Goal: Information Seeking & Learning: Learn about a topic

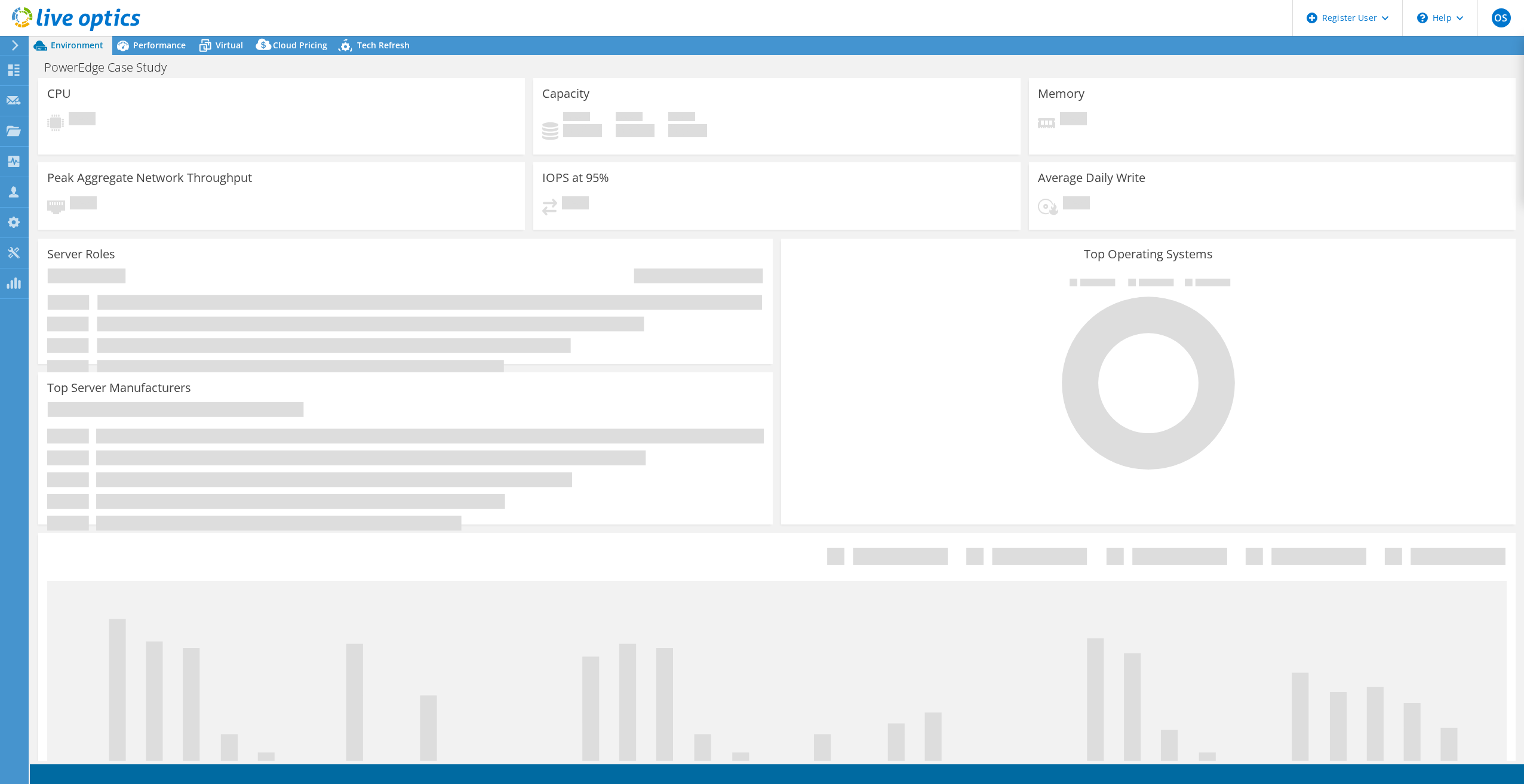
select select "USD"
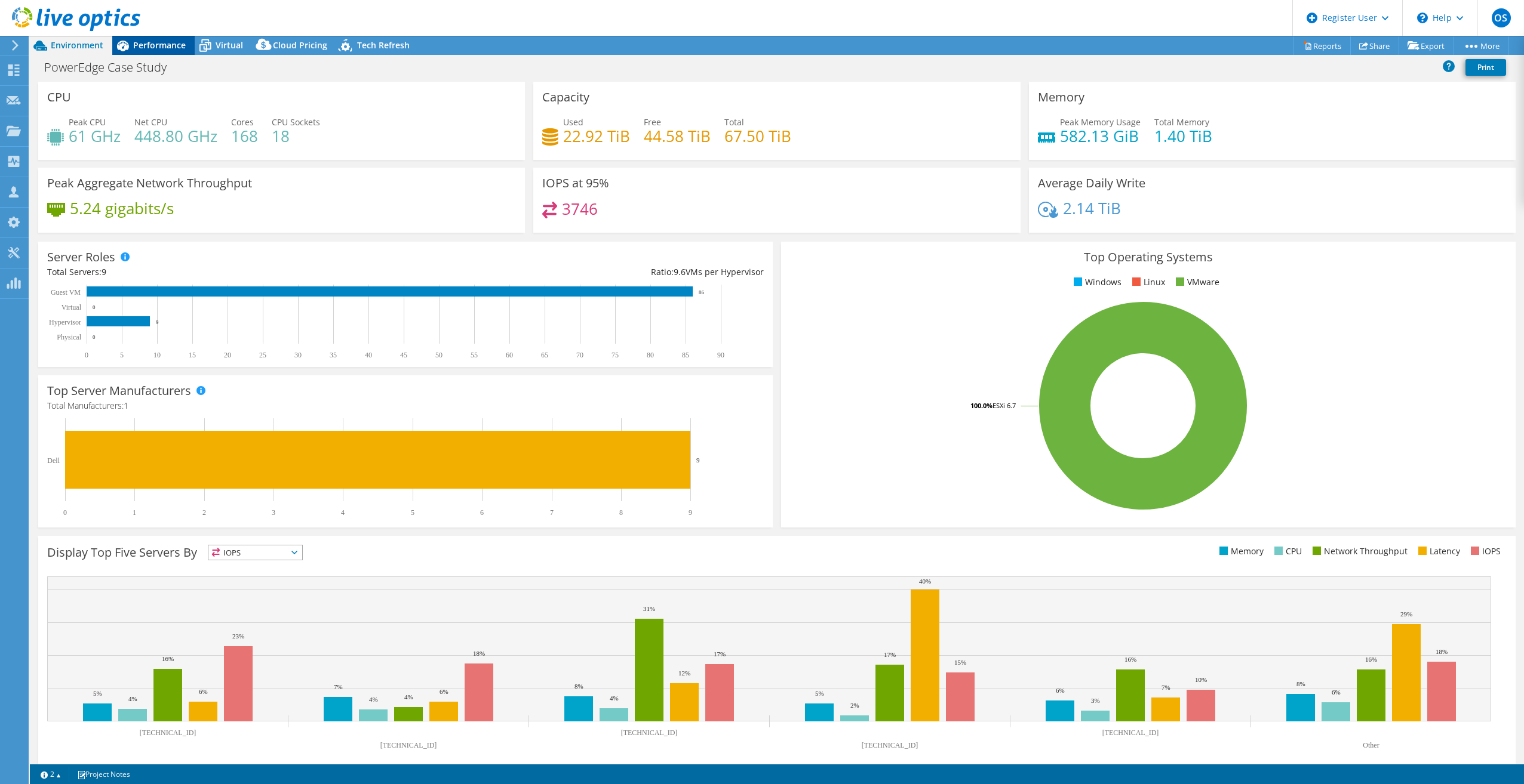
click at [156, 37] on div "Performance" at bounding box center [153, 45] width 83 height 19
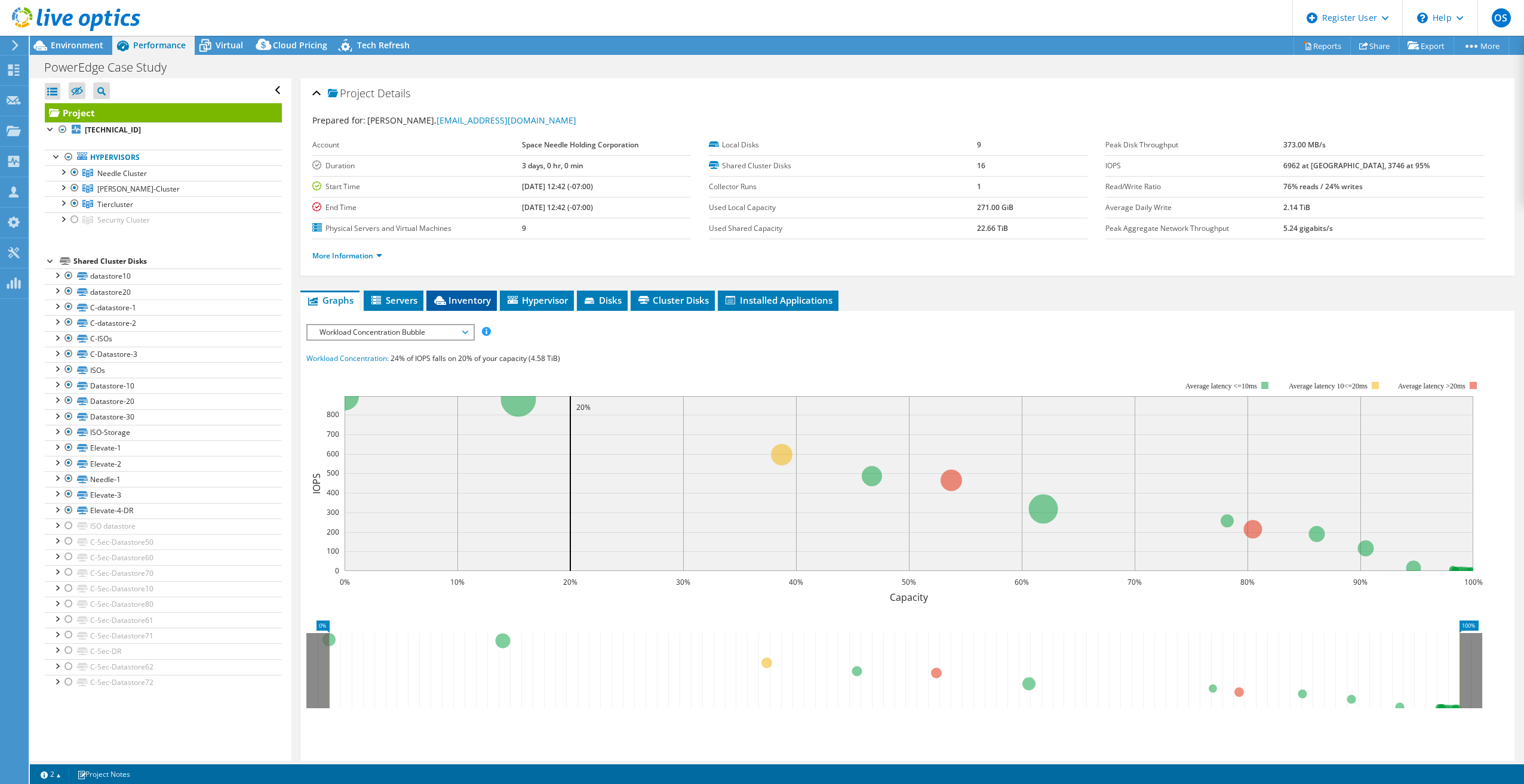
click at [489, 301] on span "Inventory" at bounding box center [461, 300] width 59 height 12
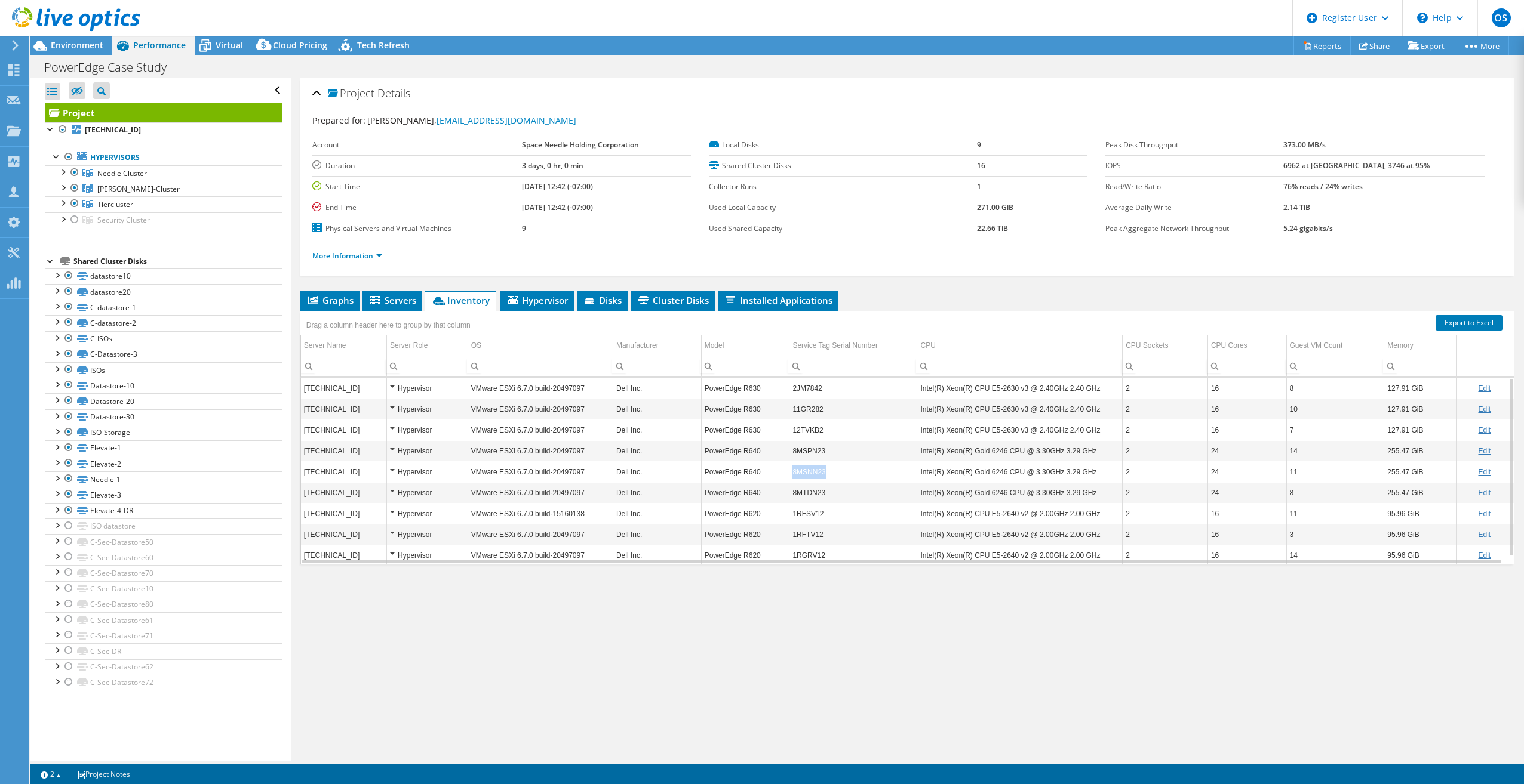
drag, startPoint x: 788, startPoint y: 471, endPoint x: 828, endPoint y: 466, distance: 40.3
click at [828, 466] on td "8MSNN23" at bounding box center [853, 472] width 127 height 21
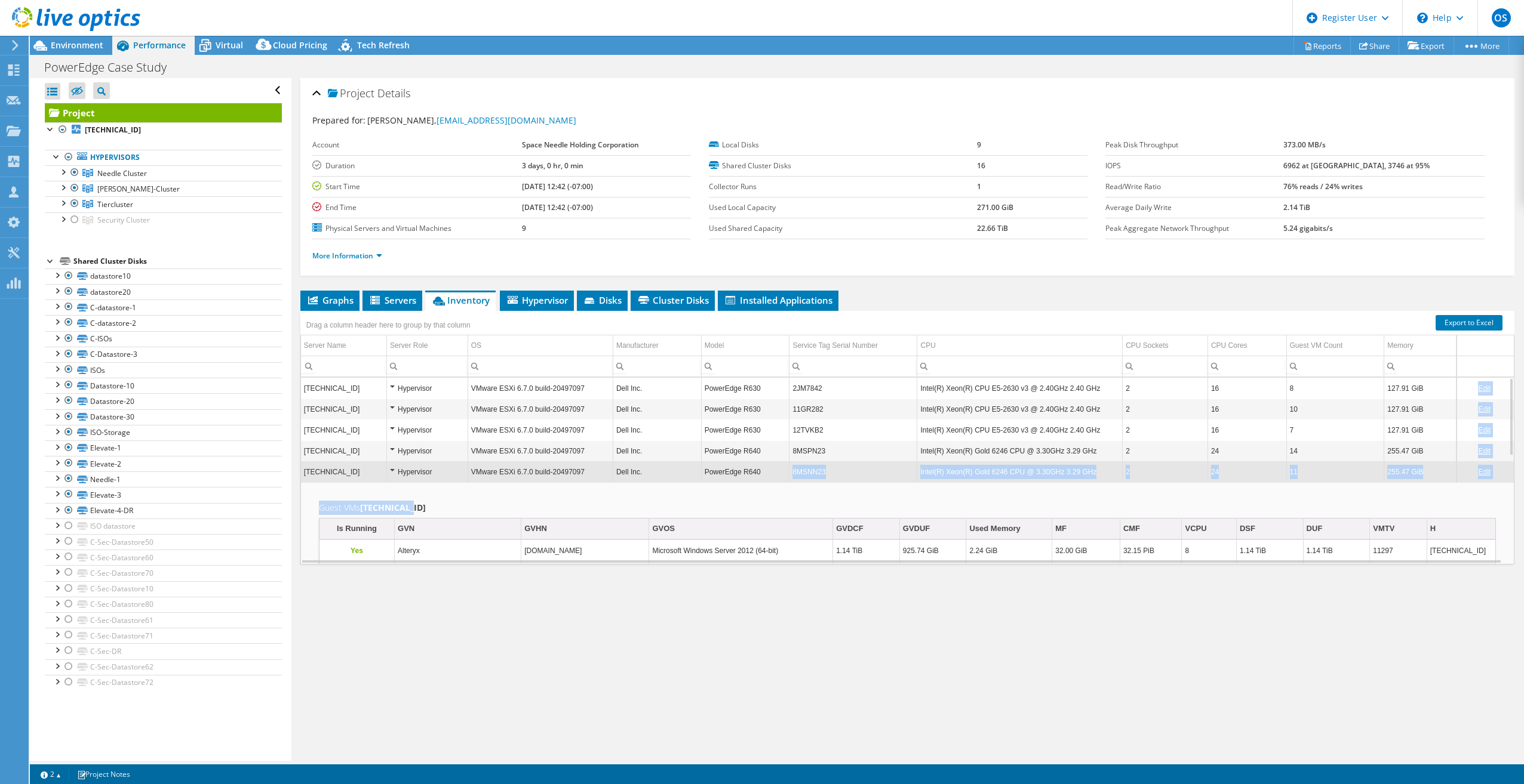
drag, startPoint x: 791, startPoint y: 474, endPoint x: 853, endPoint y: 489, distance: 63.8
click at [853, 489] on div "[TECHNICAL_ID] Hypervisor VMware ESXi 6.7.0 build-20497097 Dell Inc. PowerEdge …" at bounding box center [907, 471] width 1213 height 187
drag, startPoint x: 853, startPoint y: 489, endPoint x: 835, endPoint y: 481, distance: 19.7
click at [835, 481] on td "8MSNN23" at bounding box center [853, 472] width 127 height 21
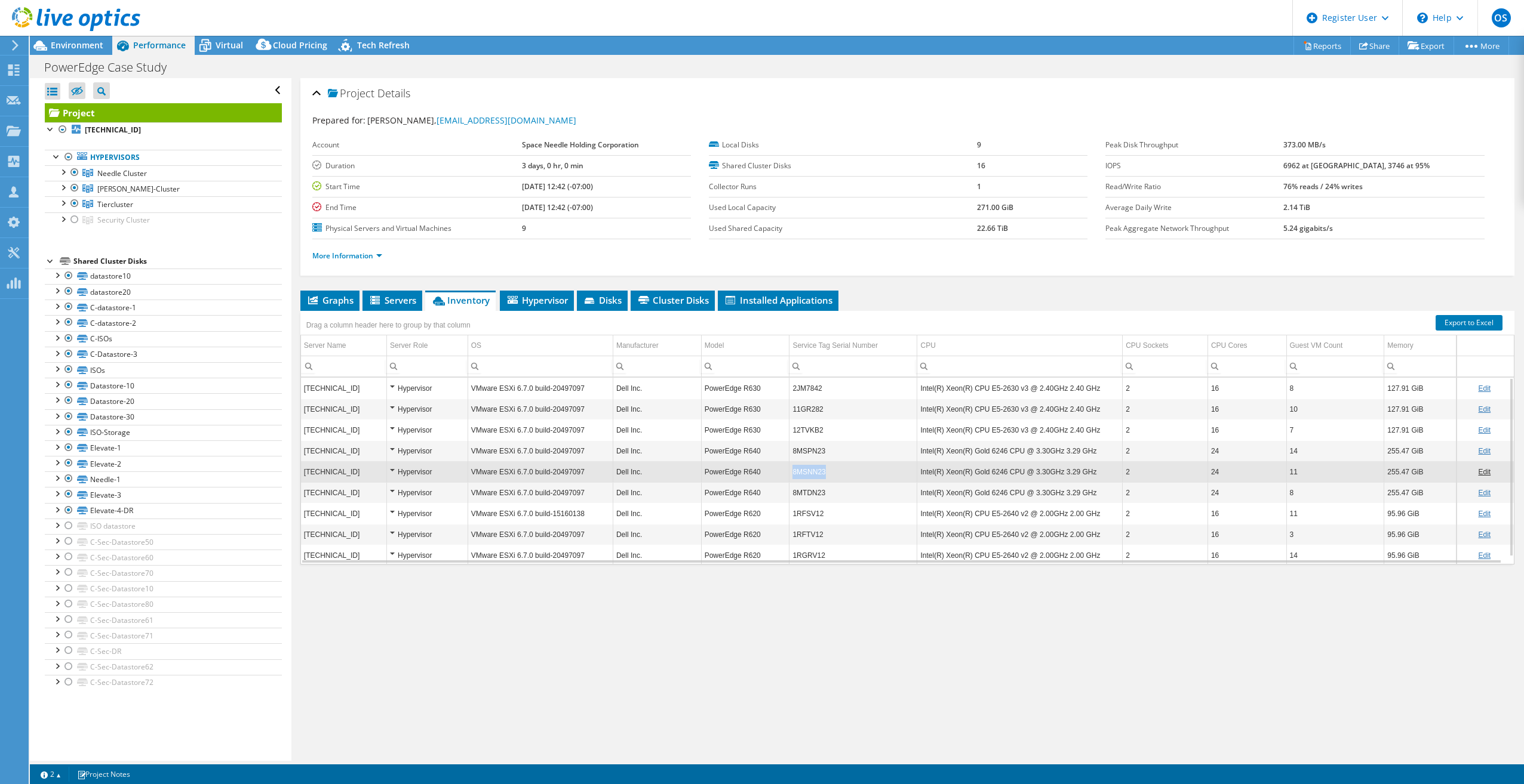
drag, startPoint x: 786, startPoint y: 472, endPoint x: 834, endPoint y: 472, distance: 48.0
click at [834, 472] on td "8MSNN23" at bounding box center [853, 472] width 127 height 21
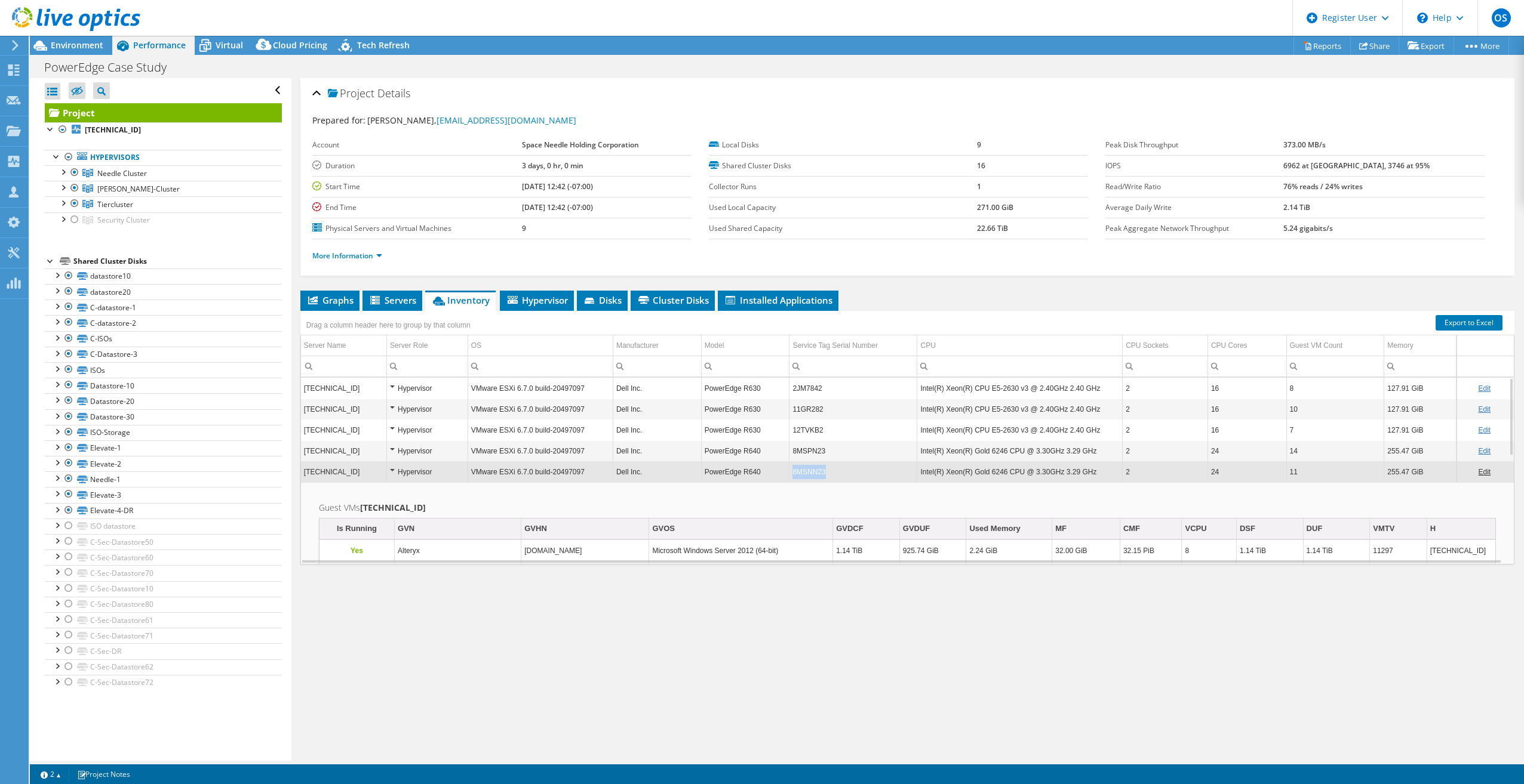
drag, startPoint x: 789, startPoint y: 471, endPoint x: 830, endPoint y: 478, distance: 41.6
click at [830, 478] on td "8MSNN23" at bounding box center [853, 472] width 127 height 21
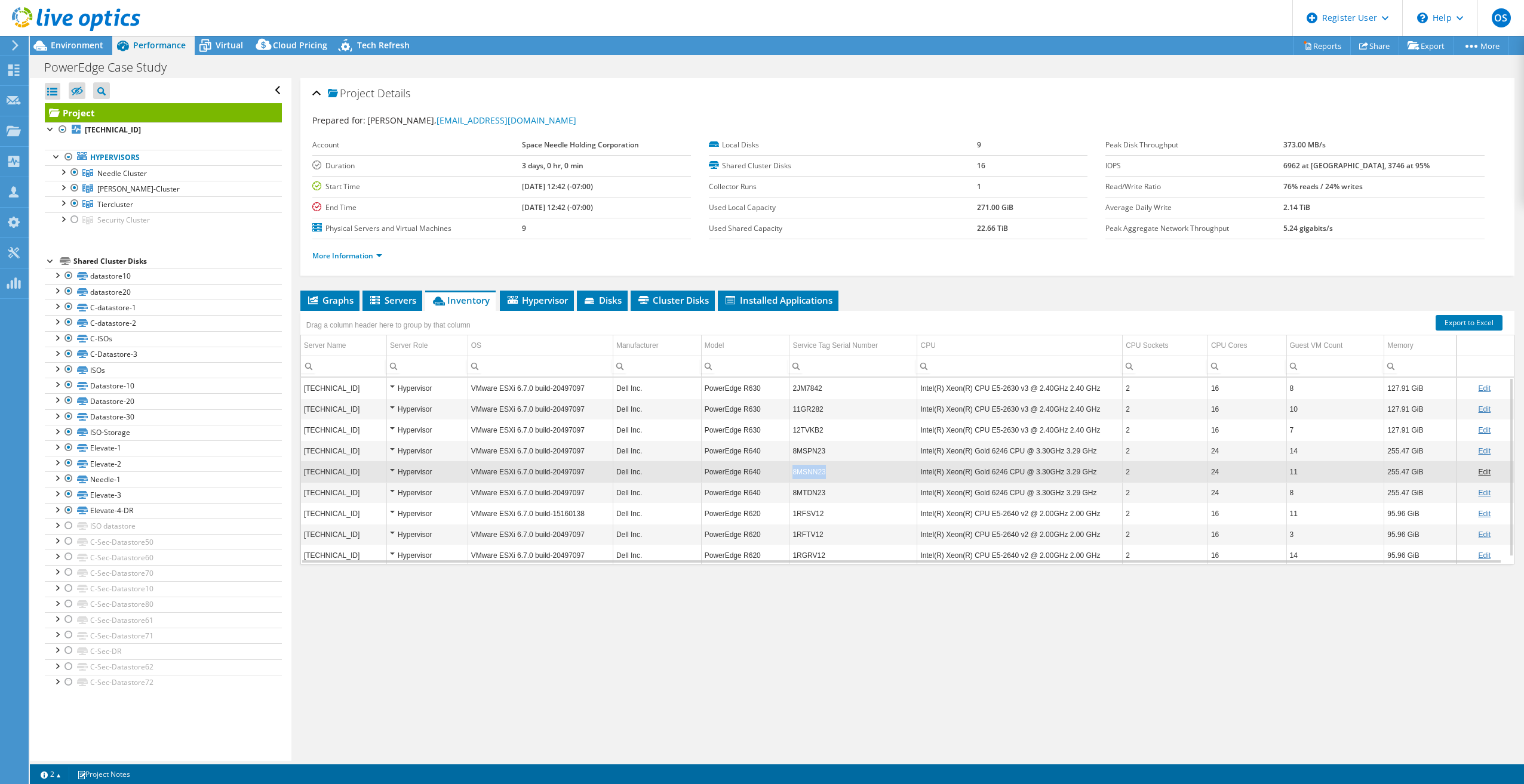
copy td "8MSNN23"
drag, startPoint x: 788, startPoint y: 472, endPoint x: 827, endPoint y: 477, distance: 39.3
click at [827, 477] on td "8MSNN23" at bounding box center [853, 472] width 127 height 21
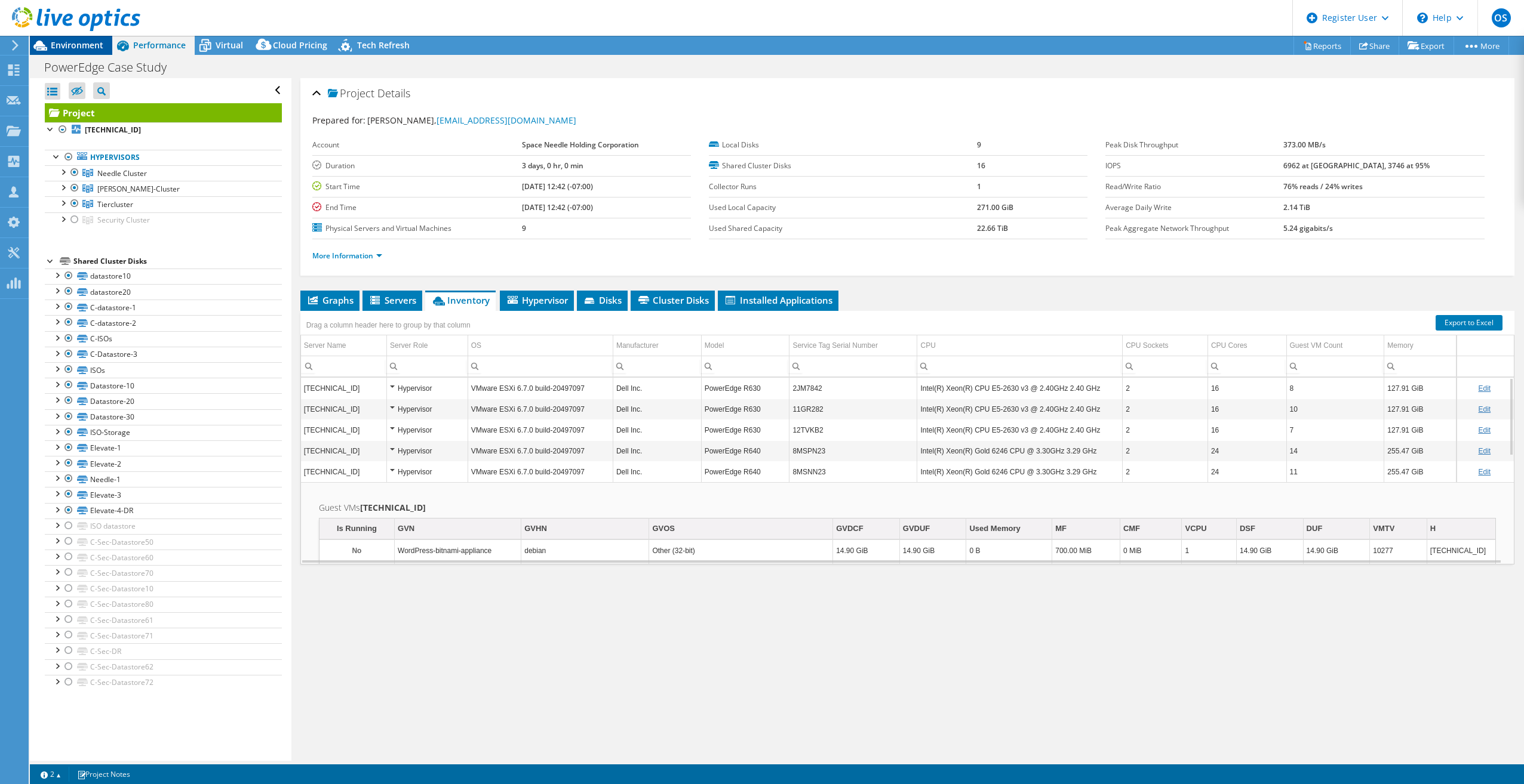
click at [75, 51] on div "Environment" at bounding box center [71, 45] width 83 height 19
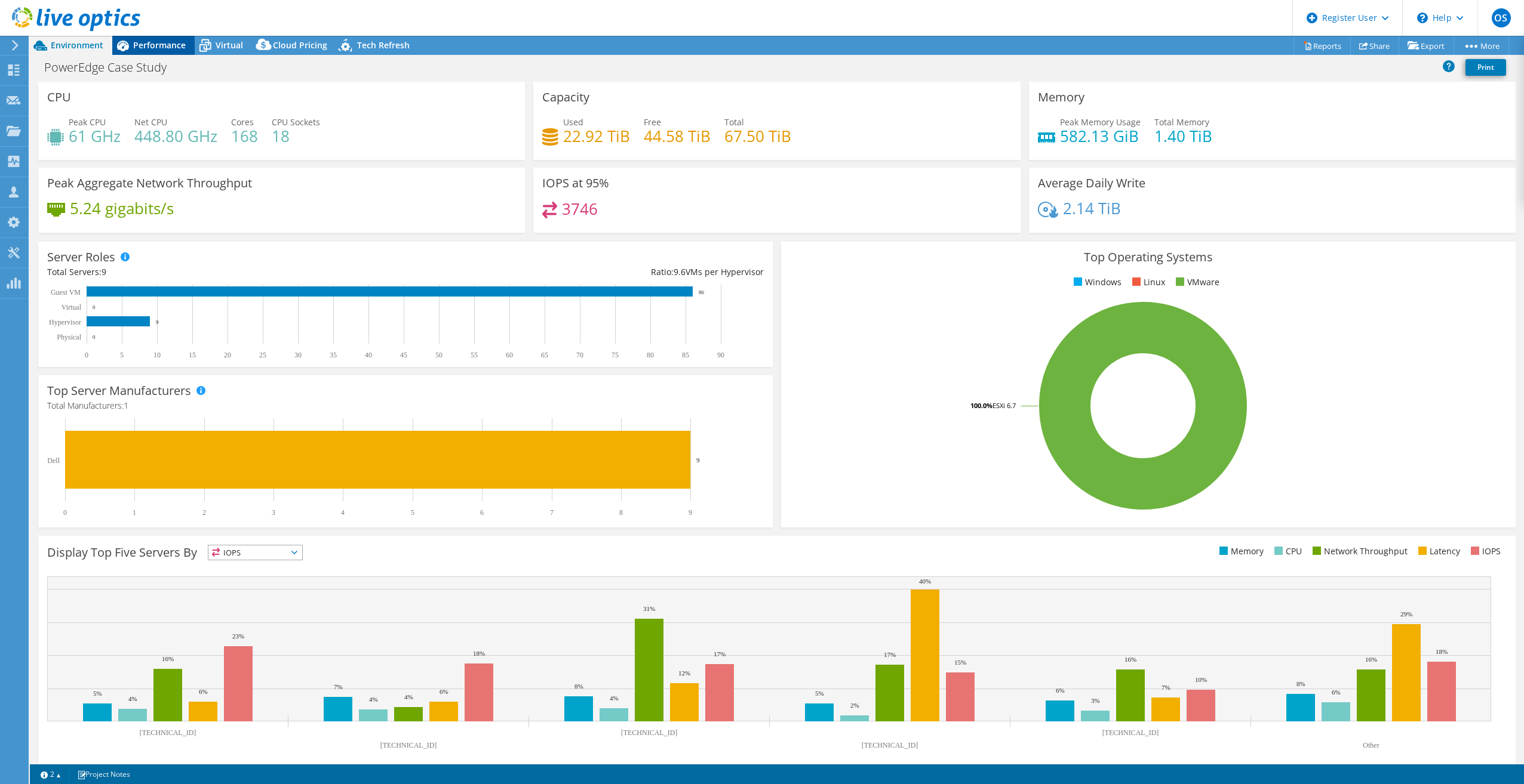
click at [176, 50] on span "Performance" at bounding box center [159, 45] width 53 height 11
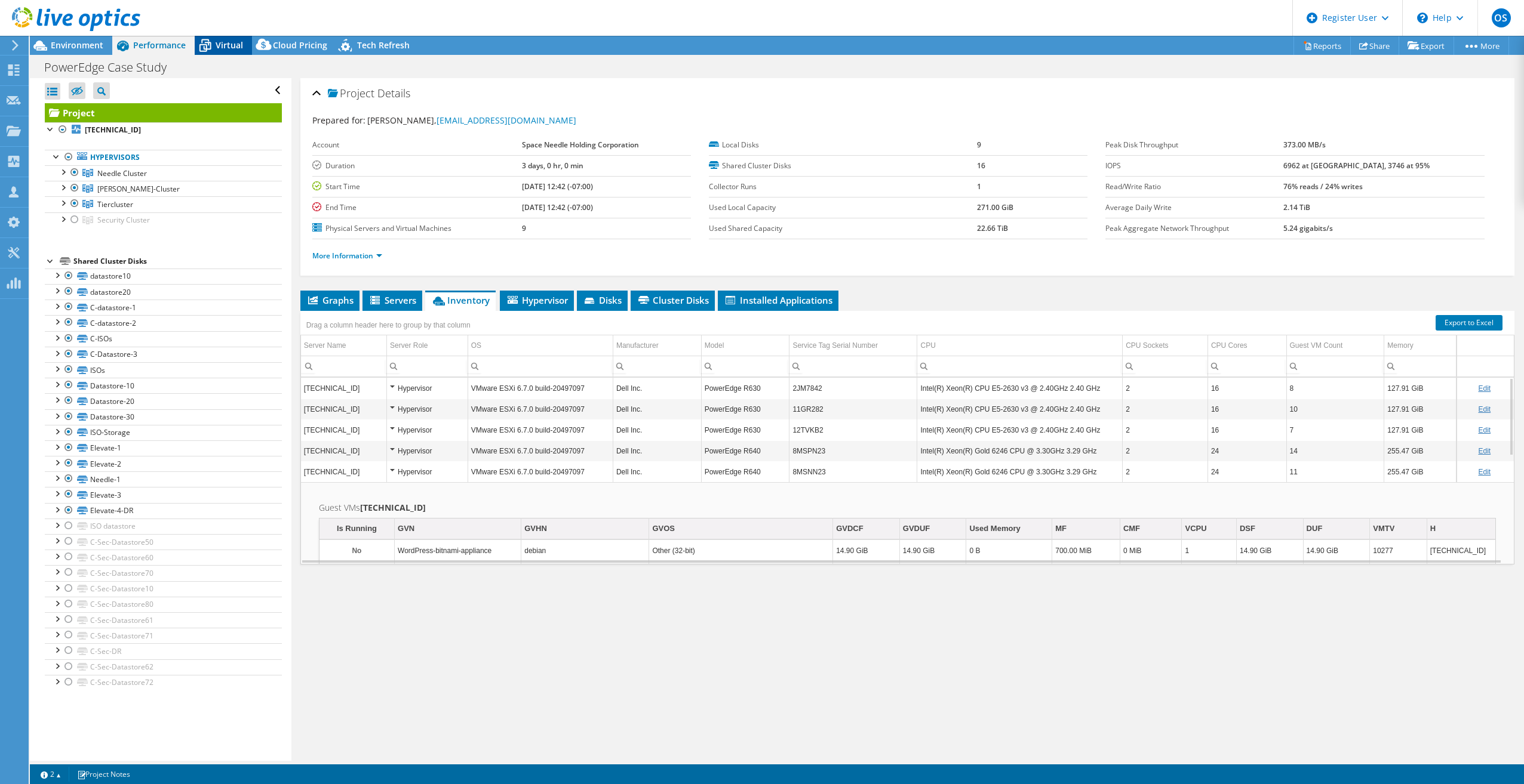
click at [211, 47] on icon at bounding box center [205, 45] width 21 height 21
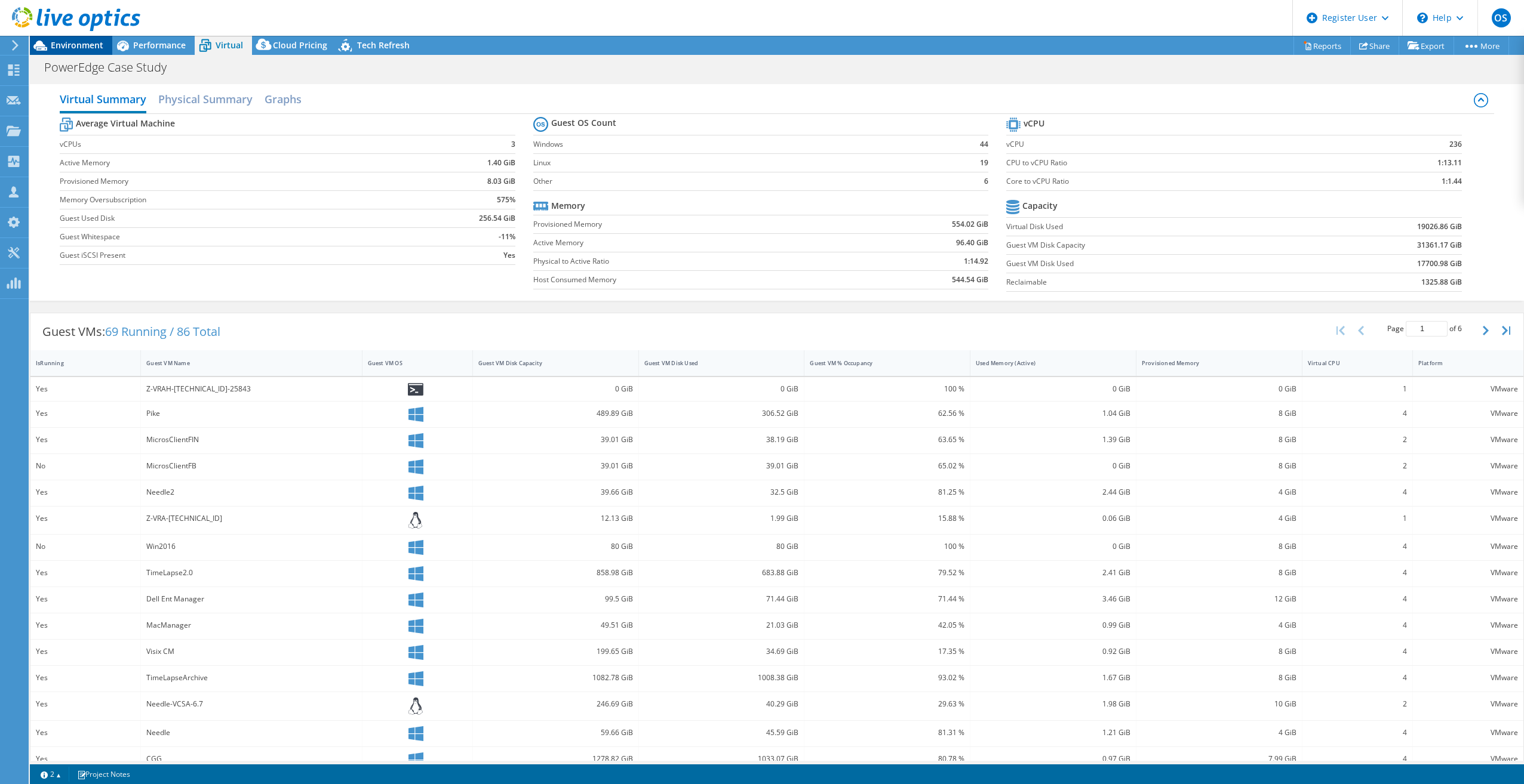
click at [64, 41] on span "Environment" at bounding box center [77, 45] width 53 height 11
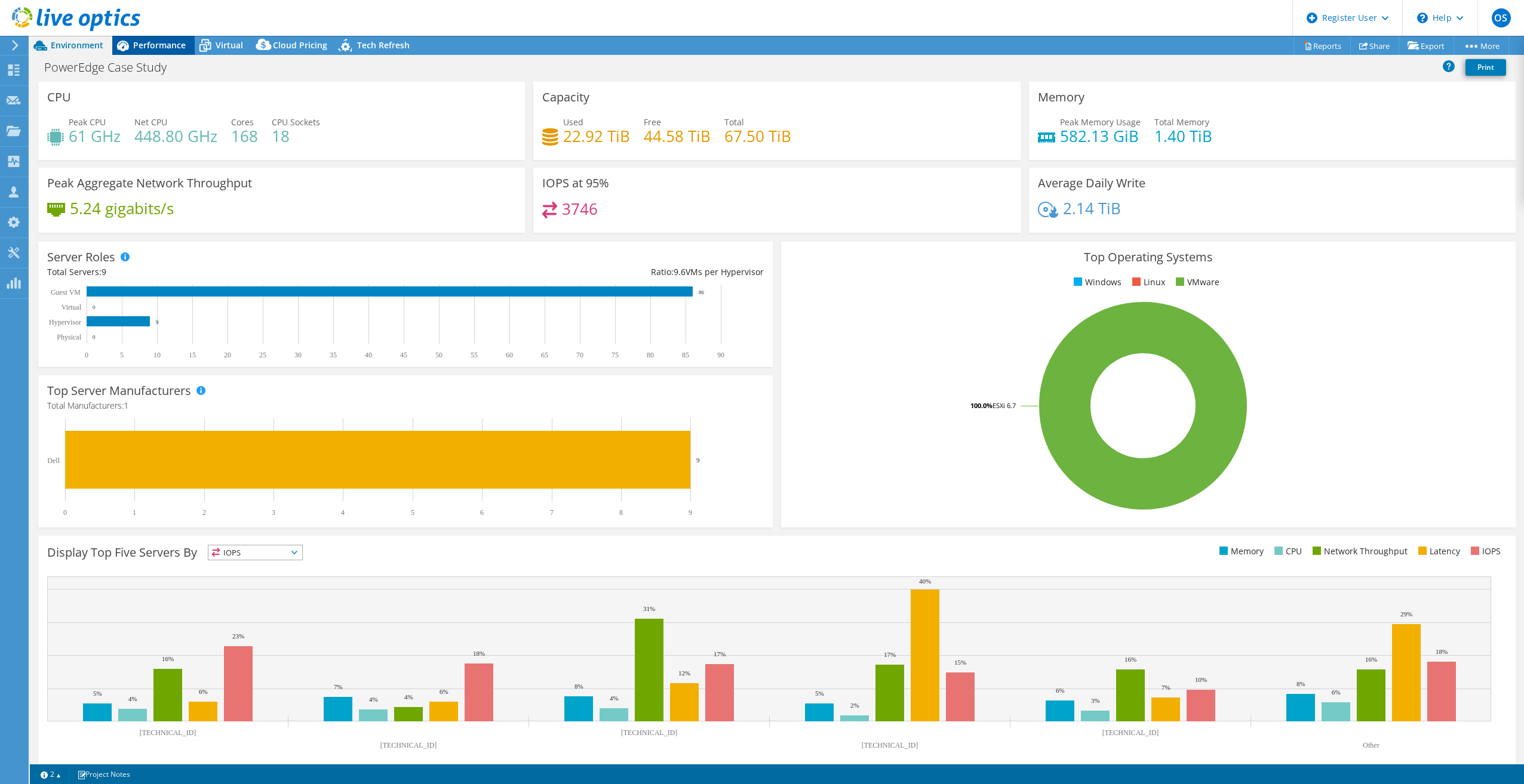
click at [115, 41] on icon at bounding box center [122, 45] width 21 height 21
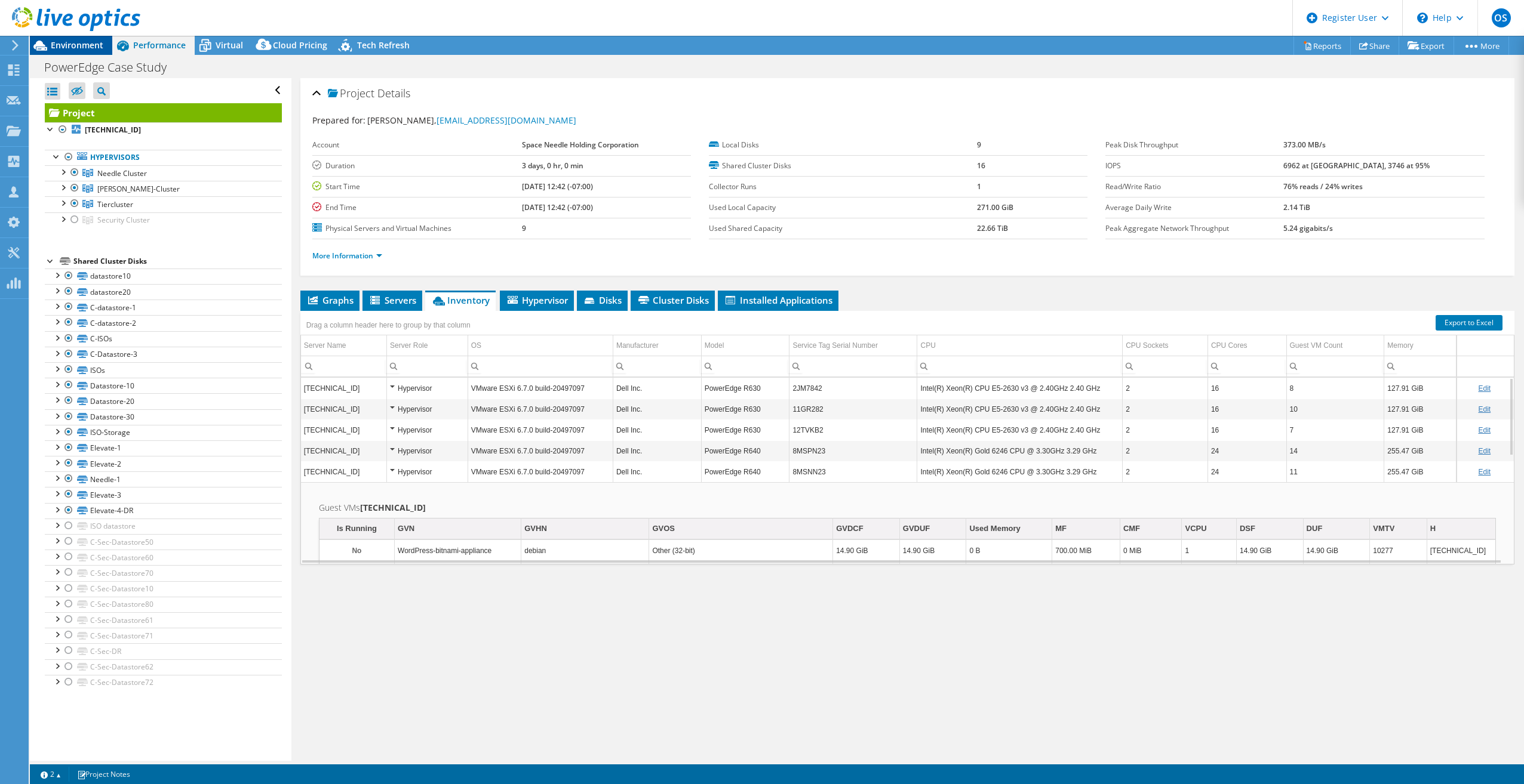
click at [93, 45] on span "Environment" at bounding box center [77, 45] width 53 height 11
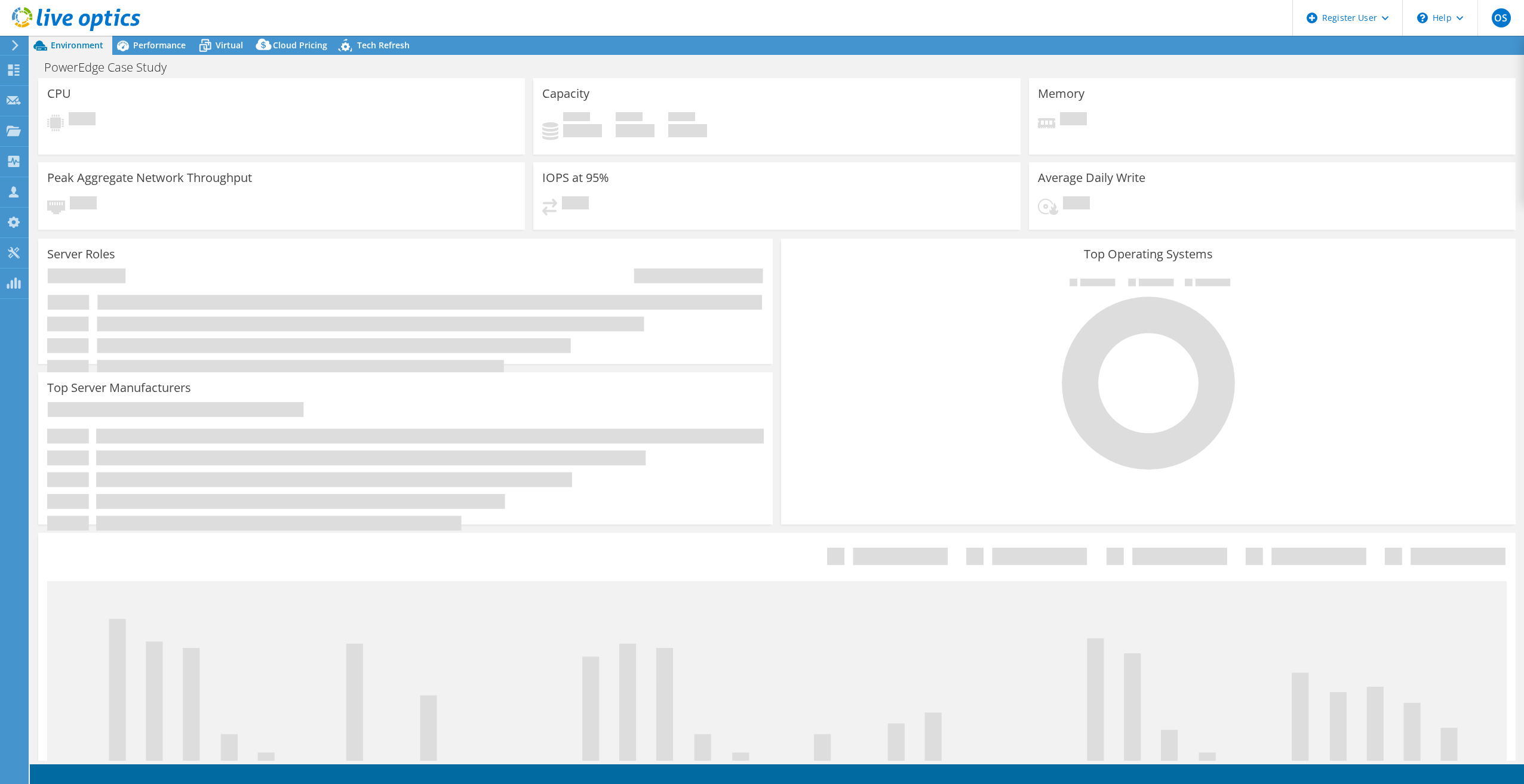
select select "USD"
